Goal: Transaction & Acquisition: Obtain resource

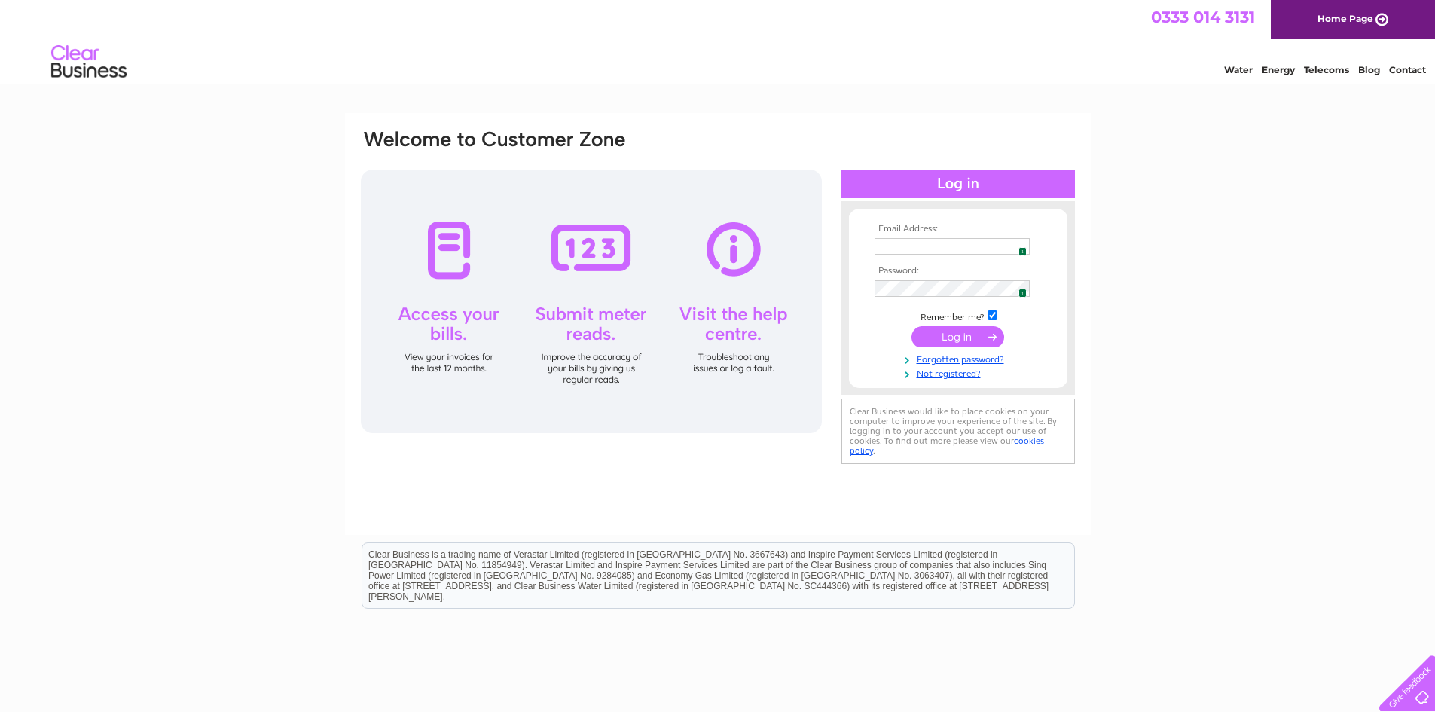
click at [1017, 247] on img at bounding box center [1019, 246] width 12 height 12
type input "ctrcanongate@gmail.com"
click at [961, 338] on input "submit" at bounding box center [958, 336] width 93 height 21
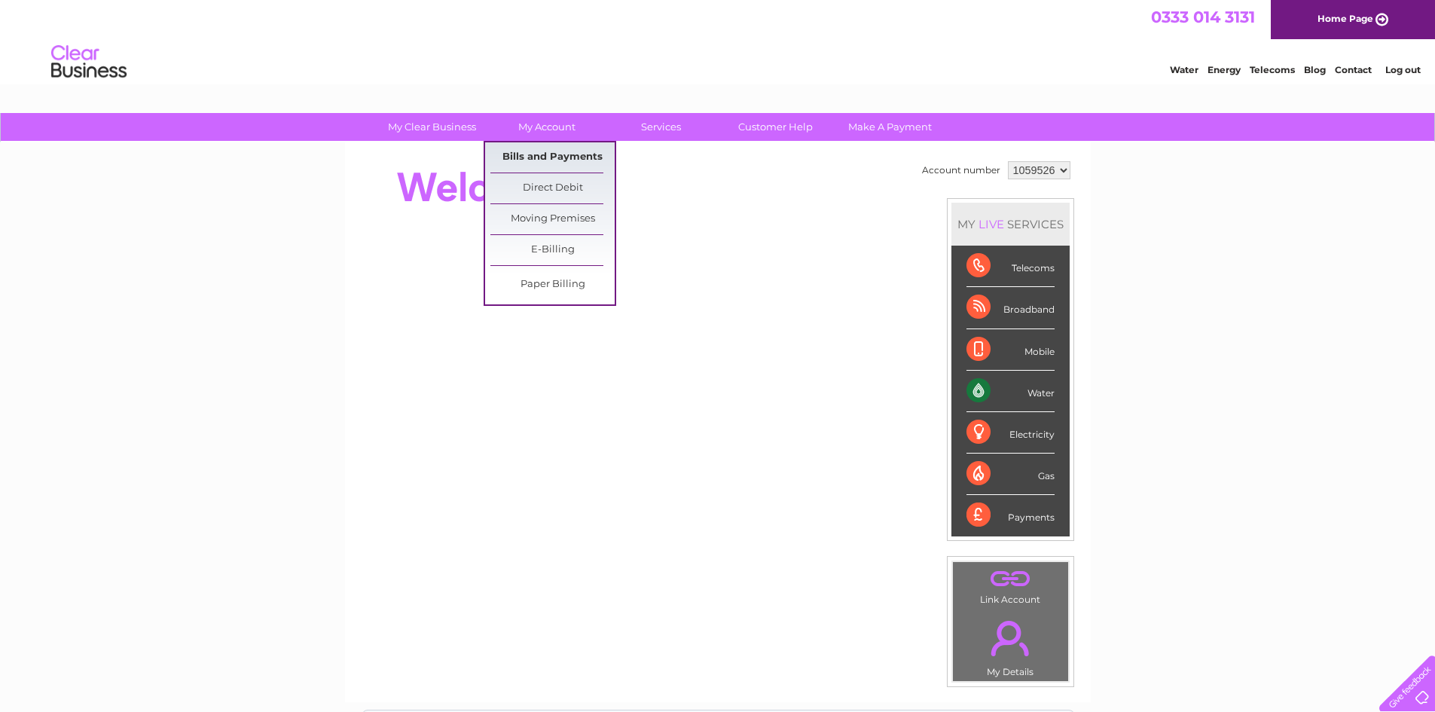
click at [546, 155] on link "Bills and Payments" at bounding box center [553, 157] width 124 height 30
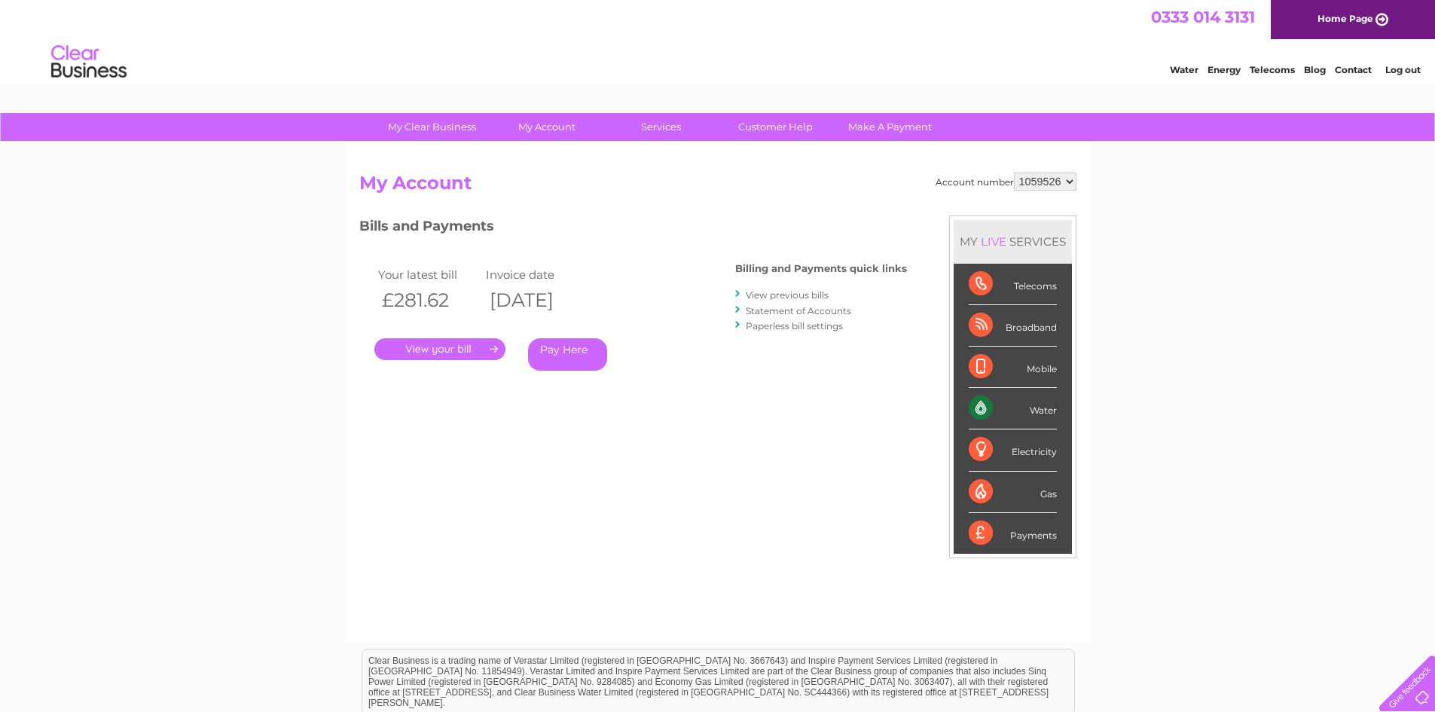
click at [435, 351] on link "." at bounding box center [439, 349] width 131 height 22
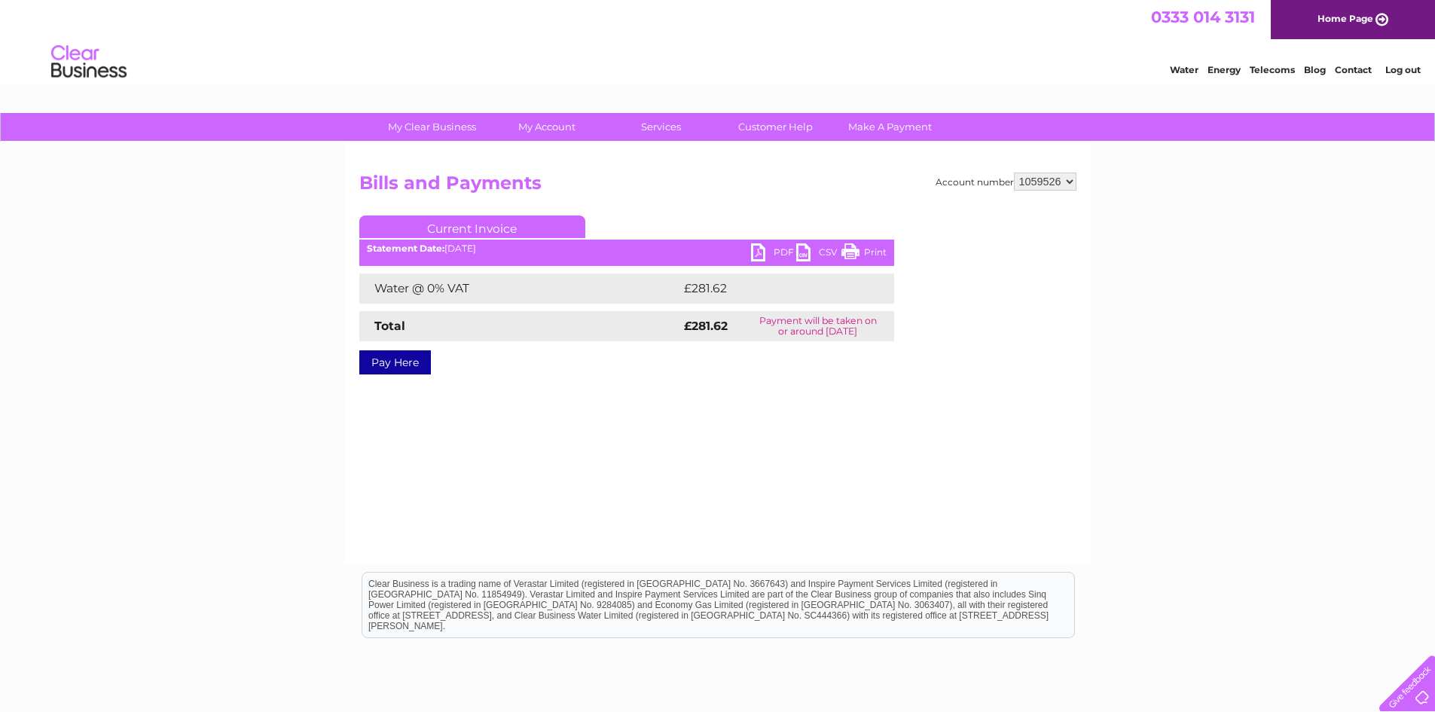
click at [760, 251] on link "PDF" at bounding box center [773, 254] width 45 height 22
